Goal: Navigation & Orientation: Understand site structure

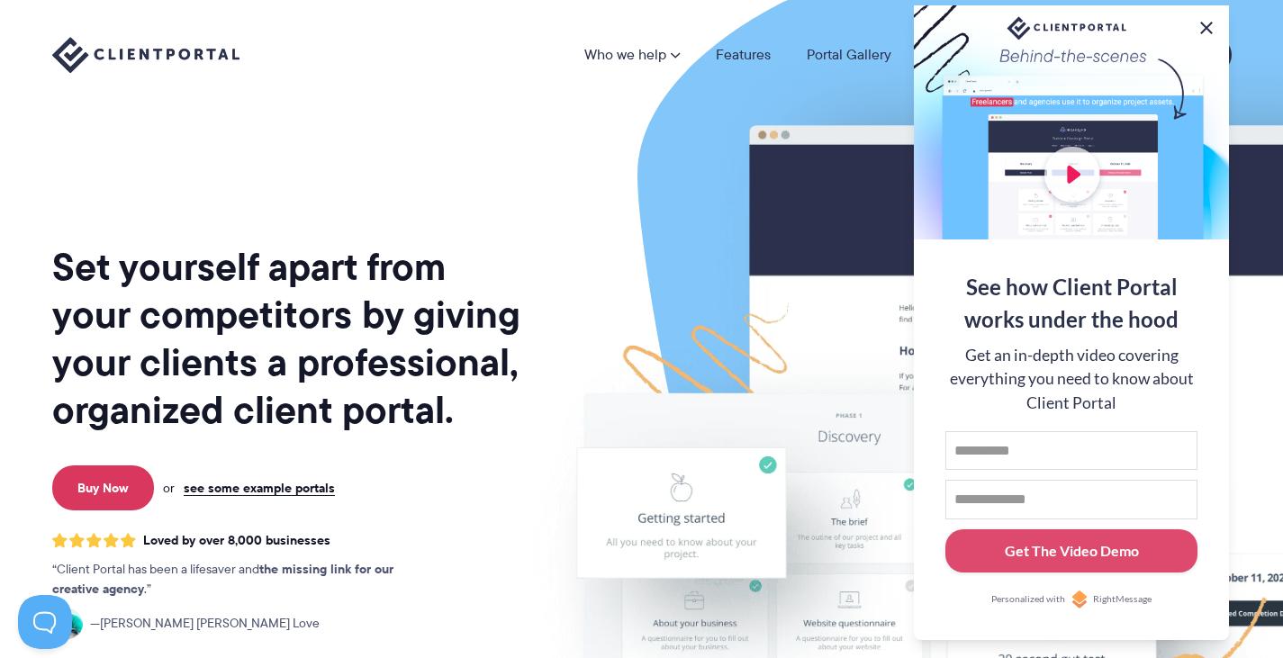
click at [1208, 28] on button at bounding box center [1207, 28] width 22 height 22
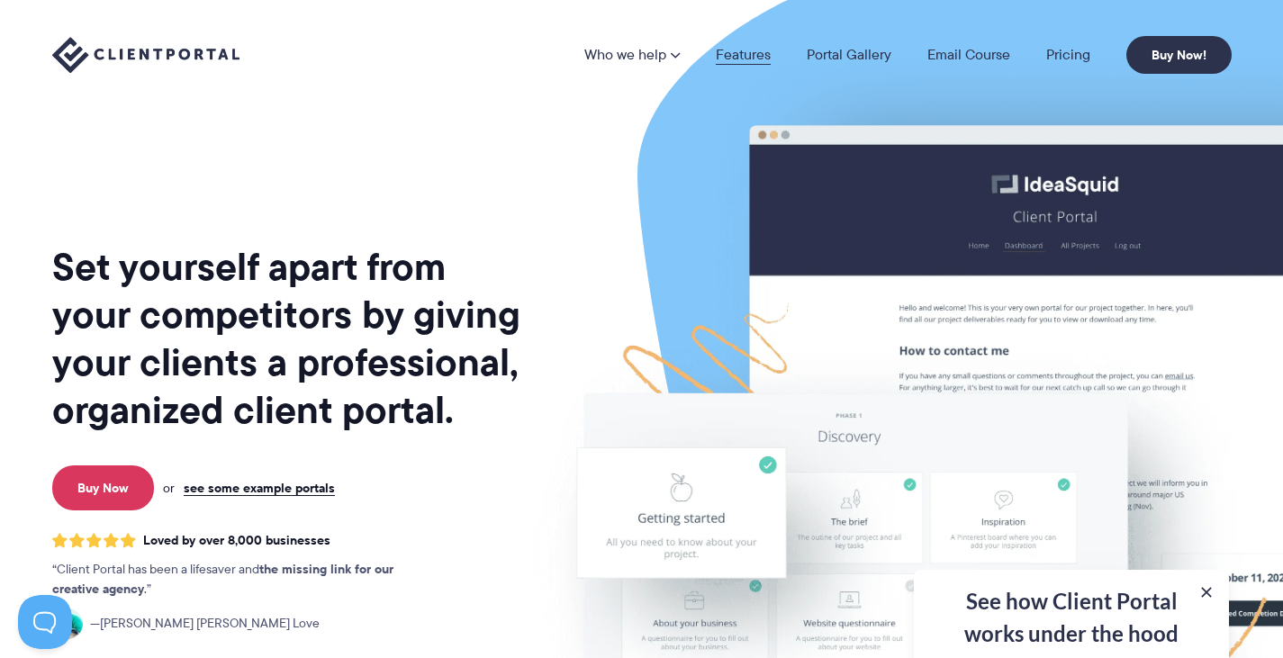
click at [733, 59] on link "Features" at bounding box center [743, 55] width 55 height 14
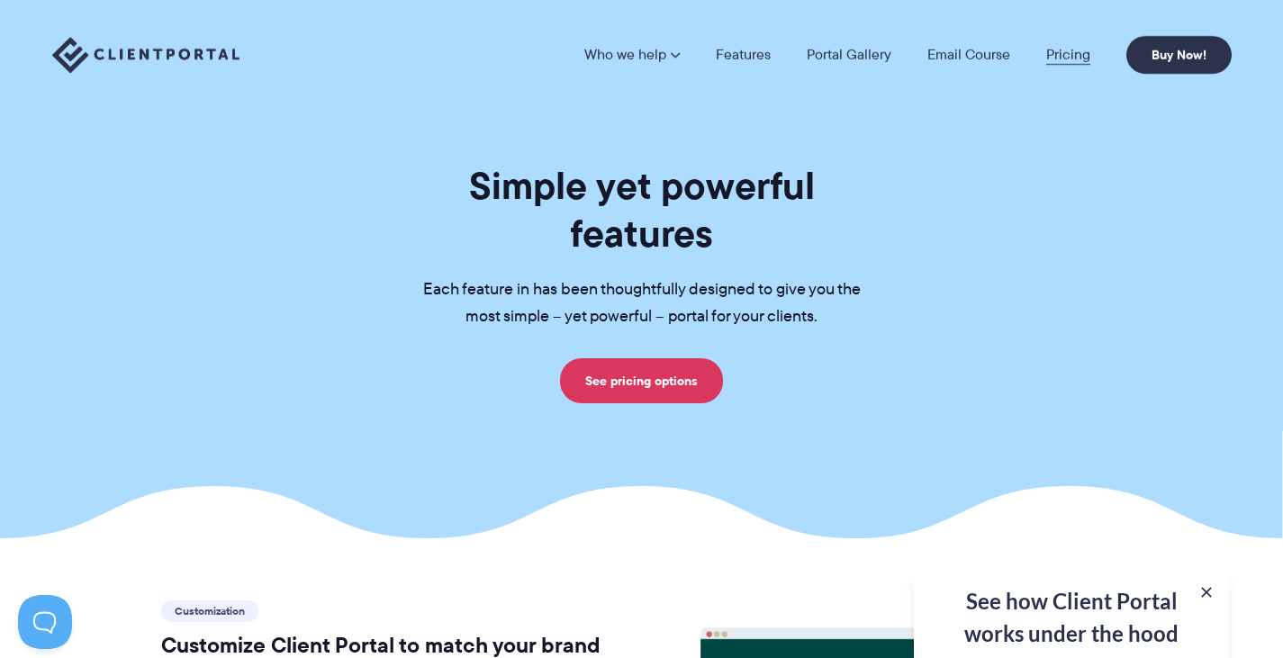
click at [1063, 54] on link "Pricing" at bounding box center [1068, 55] width 44 height 14
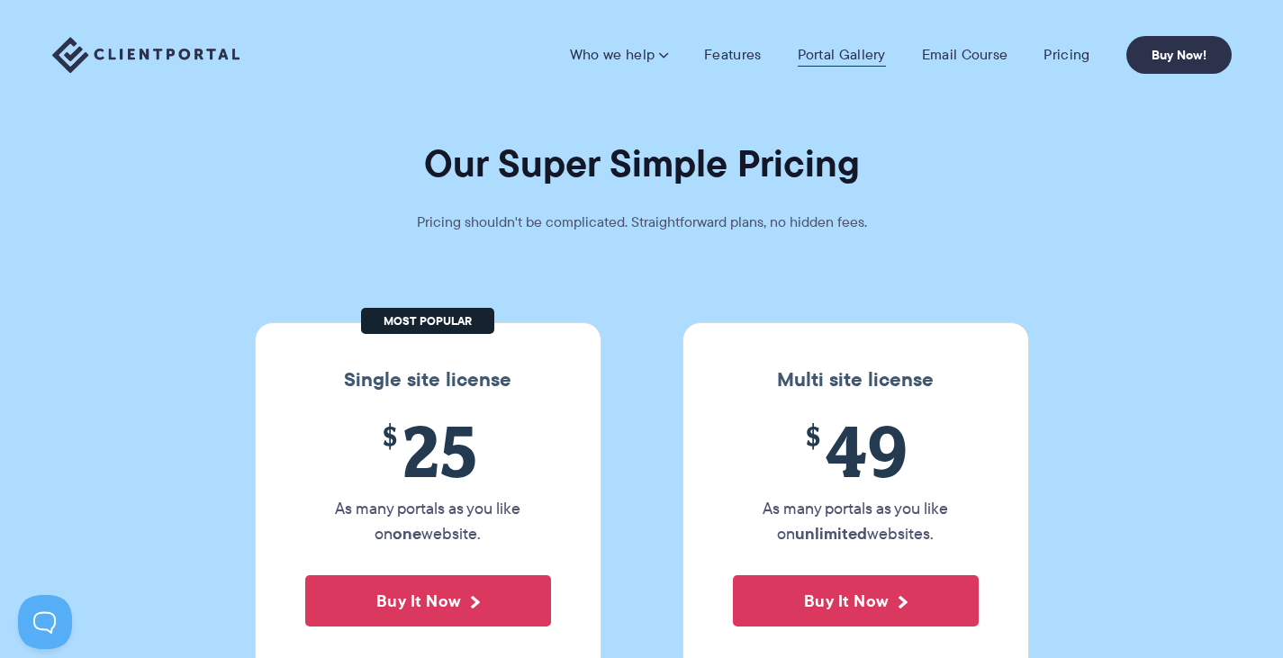
click at [851, 59] on link "Portal Gallery" at bounding box center [842, 55] width 88 height 18
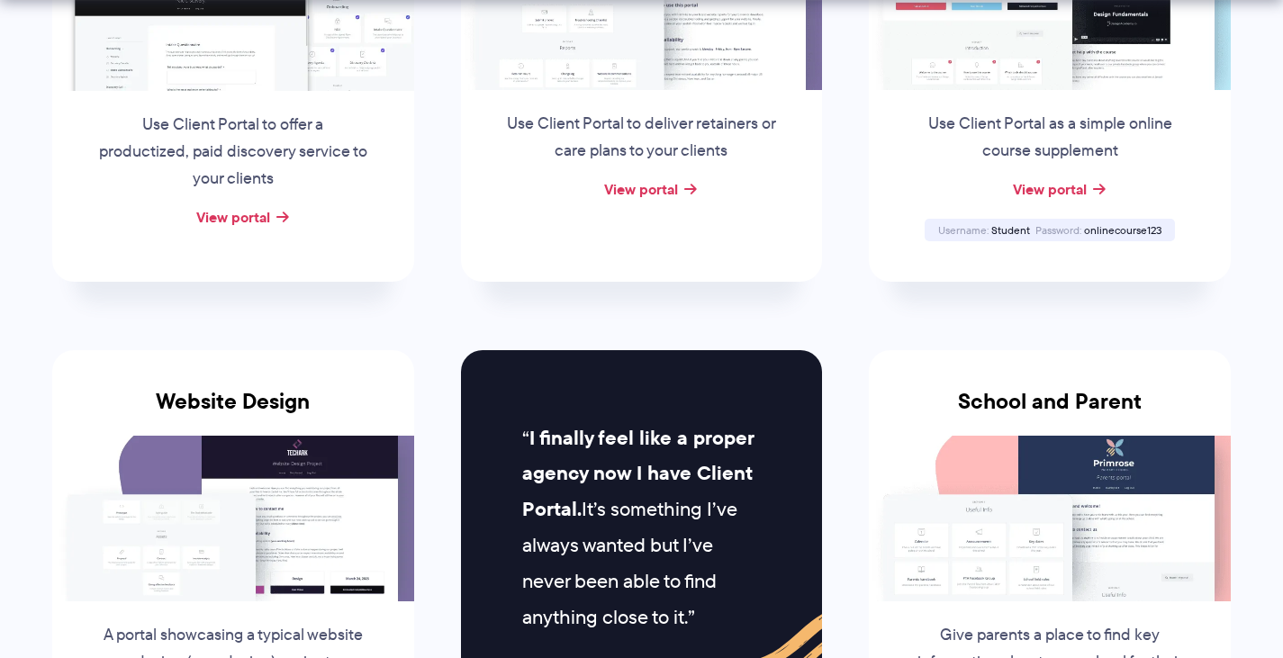
scroll to position [1151, 0]
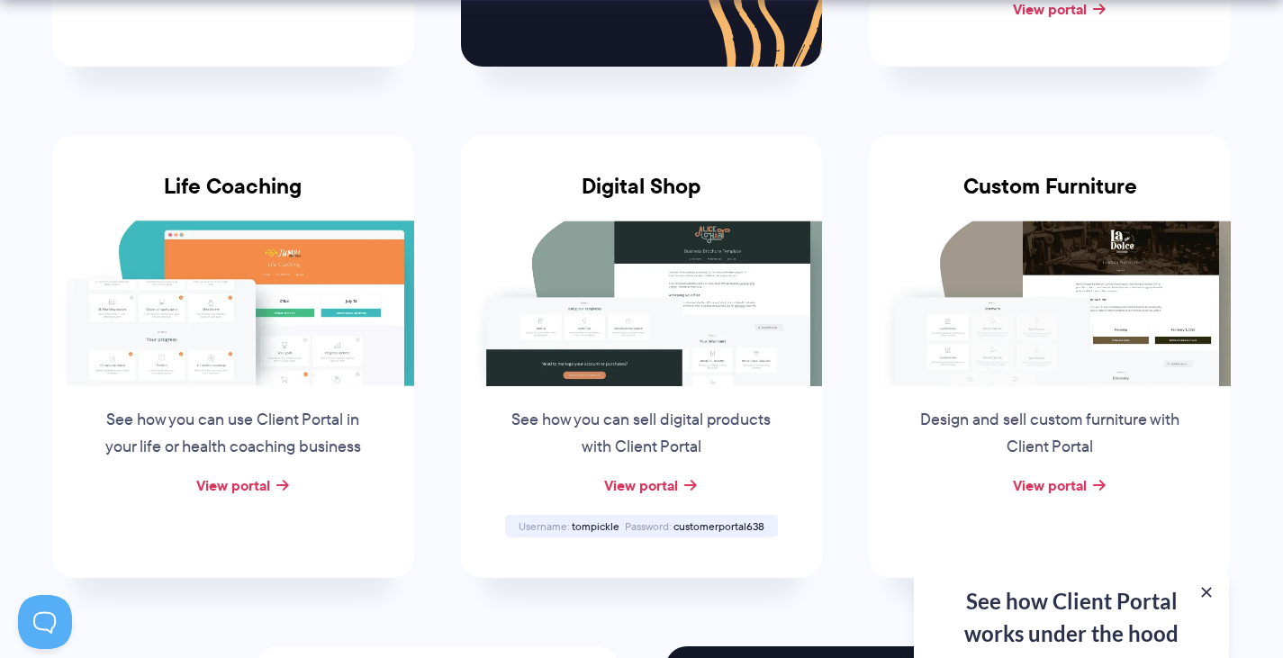
scroll to position [1332, 0]
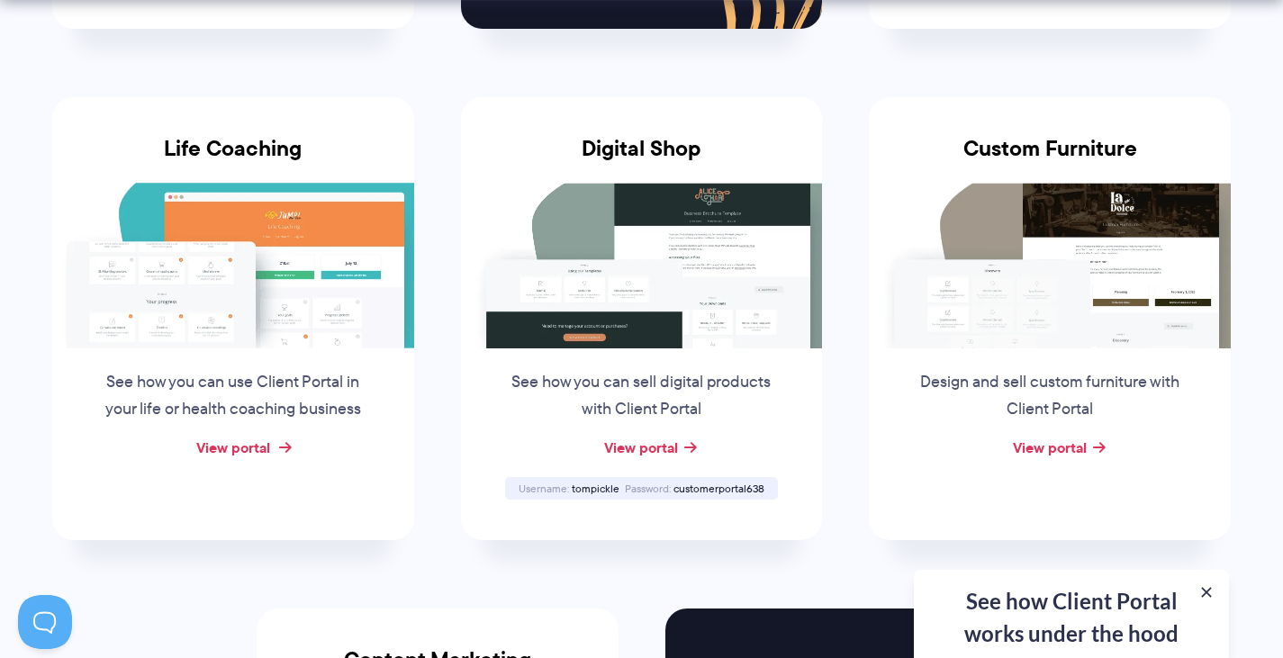
click at [260, 447] on link "View portal" at bounding box center [233, 448] width 74 height 22
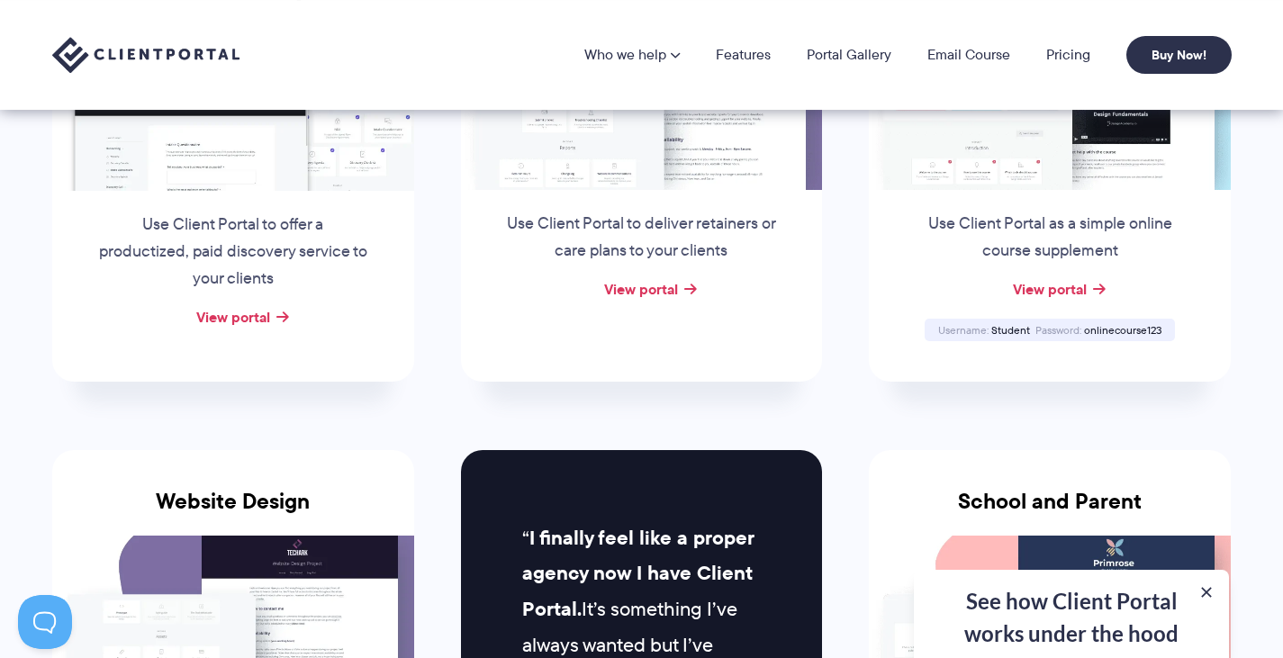
scroll to position [0, 0]
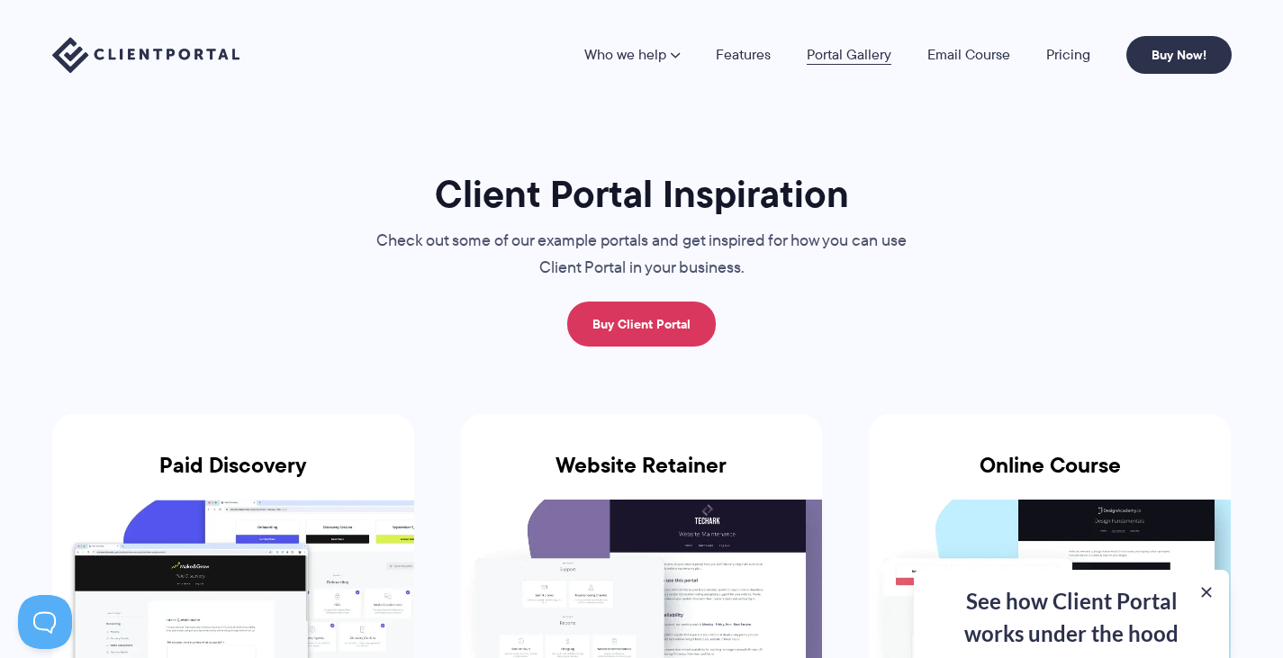
click at [838, 60] on link "Portal Gallery" at bounding box center [849, 55] width 85 height 14
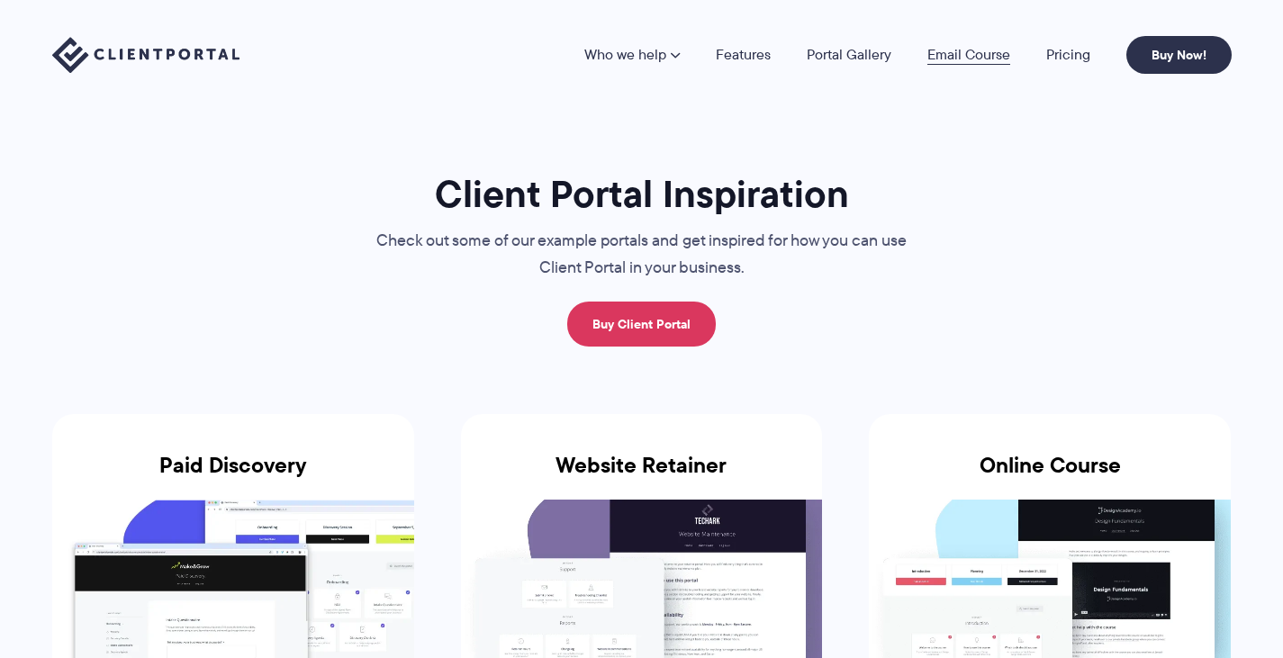
click at [960, 56] on link "Email Course" at bounding box center [968, 55] width 83 height 14
